Goal: Obtain resource: Download file/media

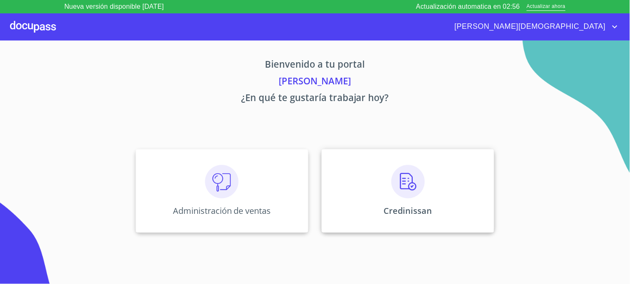
click at [360, 177] on div "Credinissan" at bounding box center [408, 191] width 173 height 84
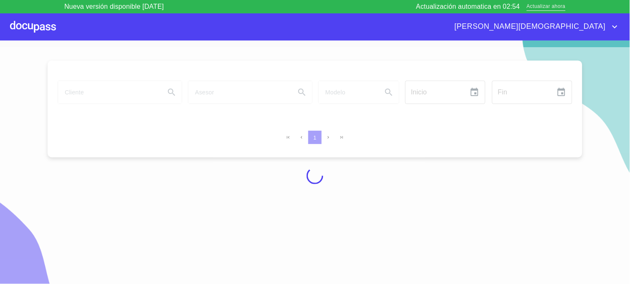
click at [535, 7] on span "Actualizar ahora" at bounding box center [546, 7] width 39 height 9
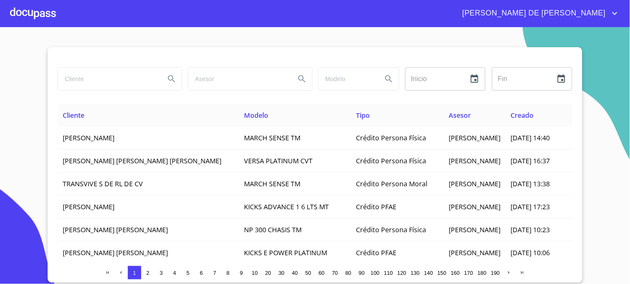
click at [90, 82] on input "search" at bounding box center [108, 79] width 100 height 23
drag, startPoint x: 125, startPoint y: 83, endPoint x: 38, endPoint y: 94, distance: 88.4
click at [38, 94] on section "[PERSON_NAME] ​ Fin ​ Cliente Modelo Tipo Asesor Creado [PERSON_NAME] MARCH SEN…" at bounding box center [315, 155] width 630 height 257
click at [176, 81] on icon "Search" at bounding box center [172, 79] width 10 height 10
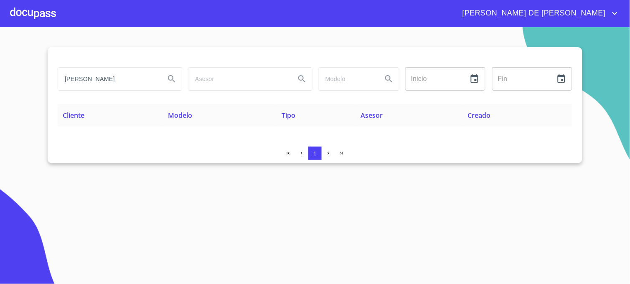
click at [171, 75] on icon "Search" at bounding box center [172, 79] width 10 height 10
drag, startPoint x: 112, startPoint y: 80, endPoint x: 38, endPoint y: 81, distance: 74.0
click at [38, 81] on section "[PERSON_NAME] Inicio ​ Fin ​ Cliente Modelo Tipo Asesor Creado 1" at bounding box center [315, 155] width 630 height 257
click at [170, 79] on icon "Search" at bounding box center [172, 79] width 10 height 10
click at [442, 8] on div "[PERSON_NAME] DE [PERSON_NAME]" at bounding box center [338, 13] width 564 height 13
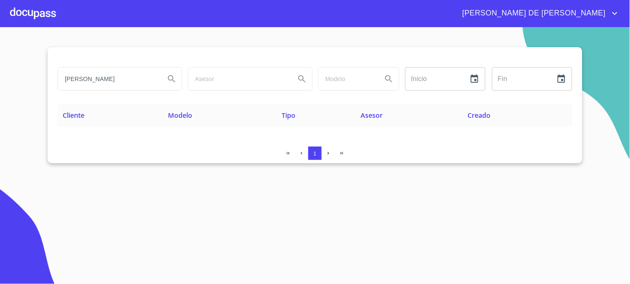
click at [128, 82] on input "[PERSON_NAME]" at bounding box center [108, 79] width 100 height 23
click at [163, 82] on button "Search" at bounding box center [172, 79] width 20 height 20
drag, startPoint x: 120, startPoint y: 81, endPoint x: 22, endPoint y: 94, distance: 99.1
click at [22, 94] on section "[PERSON_NAME] ​ Fin ​ Cliente Modelo Tipo Asesor Creado 1" at bounding box center [315, 155] width 630 height 257
type input "[PERSON_NAME]"
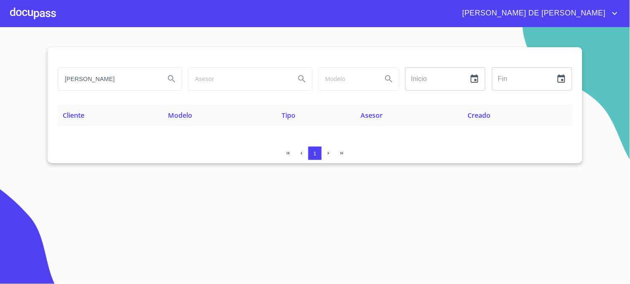
click at [170, 85] on button "Search" at bounding box center [172, 79] width 20 height 20
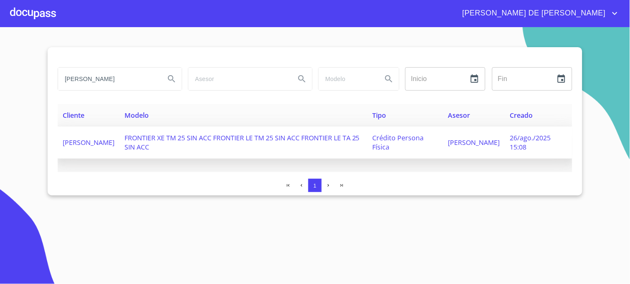
click at [453, 141] on span "[PERSON_NAME]" at bounding box center [474, 142] width 52 height 9
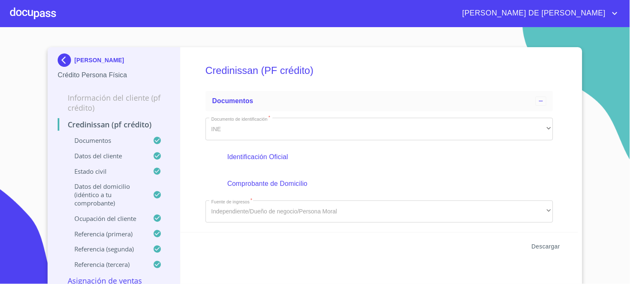
click at [535, 247] on span "Descargar" at bounding box center [546, 247] width 28 height 10
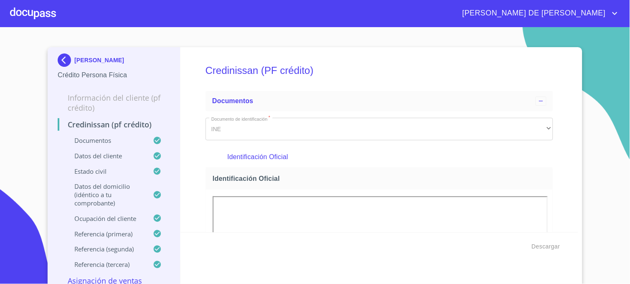
drag, startPoint x: 398, startPoint y: 165, endPoint x: 387, endPoint y: 237, distance: 72.3
click at [398, 165] on div "Identificación Oficial" at bounding box center [380, 157] width 348 height 20
click at [59, 62] on img at bounding box center [66, 59] width 17 height 13
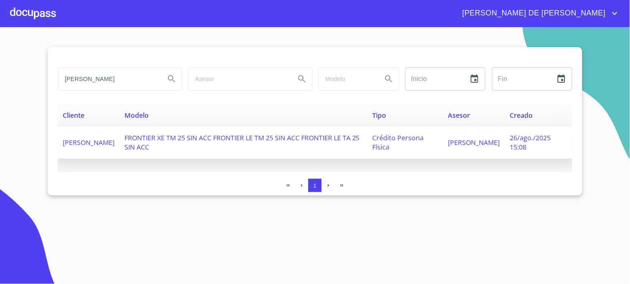
click at [461, 138] on span "[PERSON_NAME]" at bounding box center [474, 142] width 52 height 9
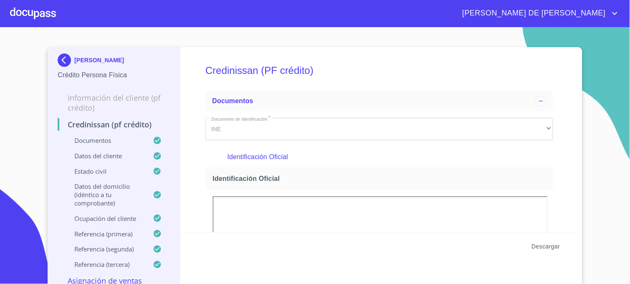
click at [533, 243] on span "Descargar" at bounding box center [546, 247] width 28 height 10
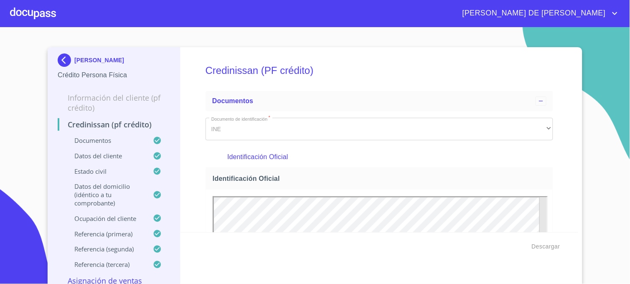
click at [600, 87] on section "[PERSON_NAME] Persona Física Información del cliente (PF crédito) Credinissan (…" at bounding box center [315, 155] width 630 height 257
click at [68, 57] on img at bounding box center [66, 59] width 17 height 13
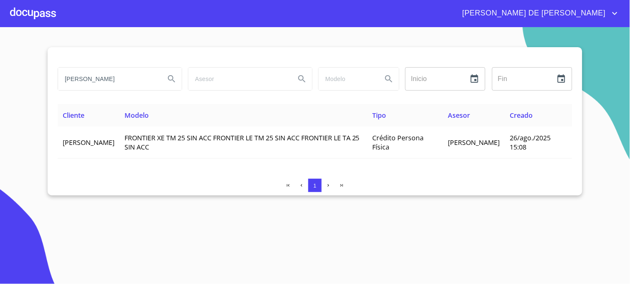
drag, startPoint x: 112, startPoint y: 81, endPoint x: 56, endPoint y: 91, distance: 56.5
click at [56, 91] on div "[PERSON_NAME]" at bounding box center [119, 79] width 130 height 30
type input "[PERSON_NAME]"
click at [175, 81] on icon "Search" at bounding box center [171, 78] width 7 height 7
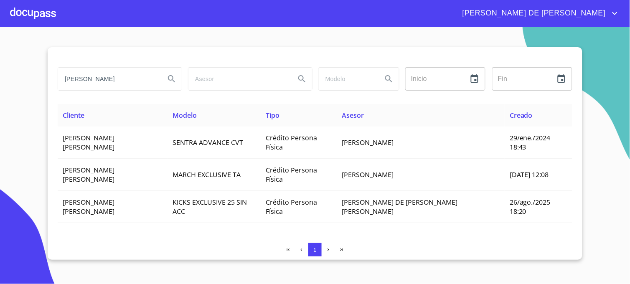
click at [465, 48] on div at bounding box center [315, 57] width 515 height 20
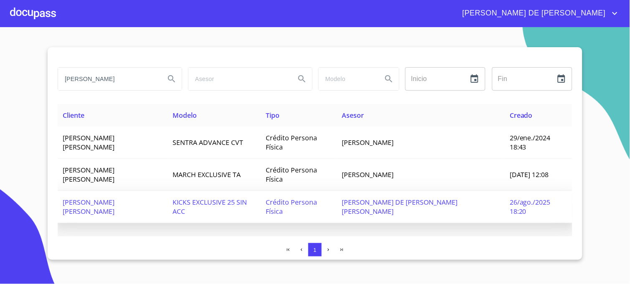
click at [516, 198] on span "26/ago./2025 18:20" at bounding box center [530, 207] width 41 height 18
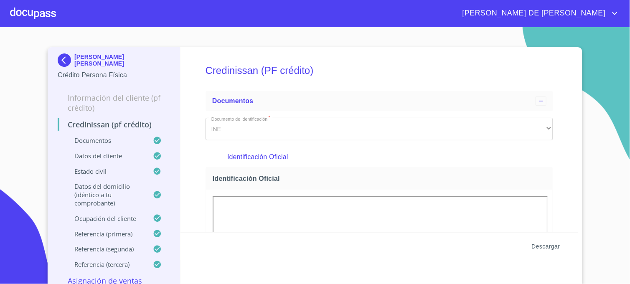
click at [550, 249] on span "Descargar" at bounding box center [546, 247] width 28 height 10
drag, startPoint x: 475, startPoint y: 178, endPoint x: 413, endPoint y: 283, distance: 121.6
click at [475, 178] on span "Identificación Oficial" at bounding box center [381, 178] width 337 height 9
click at [64, 59] on img at bounding box center [66, 59] width 17 height 13
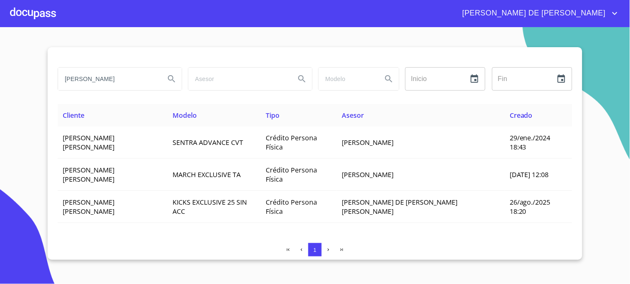
drag, startPoint x: 132, startPoint y: 79, endPoint x: 34, endPoint y: 78, distance: 98.2
click at [34, 78] on section "[PERSON_NAME] Inicio ​ Fin ​ Cliente Modelo Tipo Asesor Creado [PERSON_NAME] [P…" at bounding box center [315, 155] width 630 height 257
type input "[PERSON_NAME]"
click at [162, 69] on button "Search" at bounding box center [172, 79] width 20 height 20
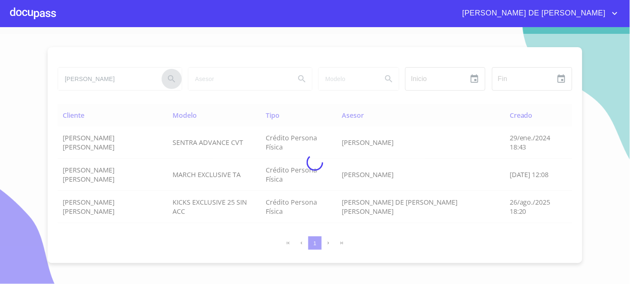
type button "[PERSON_NAME]"
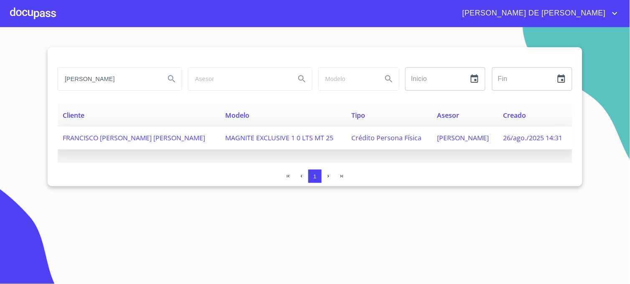
click at [438, 138] on span "[PERSON_NAME]" at bounding box center [464, 137] width 52 height 9
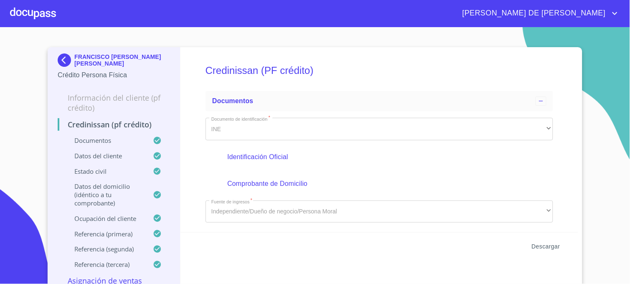
click at [542, 244] on span "Descargar" at bounding box center [546, 247] width 28 height 10
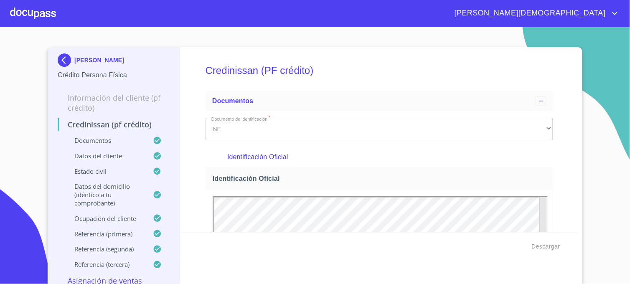
click at [595, 127] on section "FRANCISCO JAVIER MIRALRIO MARIN Crédito Persona Física Información del cliente …" at bounding box center [315, 155] width 630 height 257
